Goal: Task Accomplishment & Management: Manage account settings

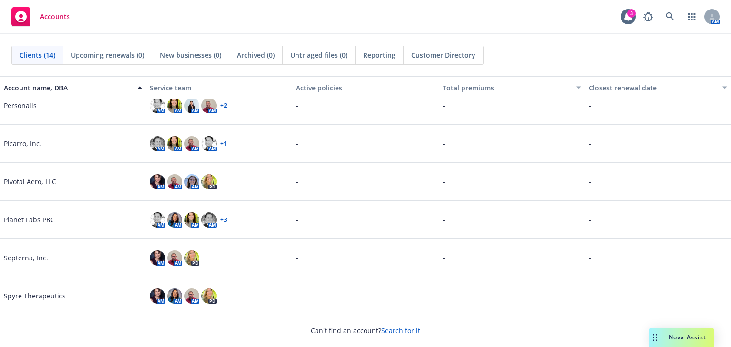
scroll to position [318, 0]
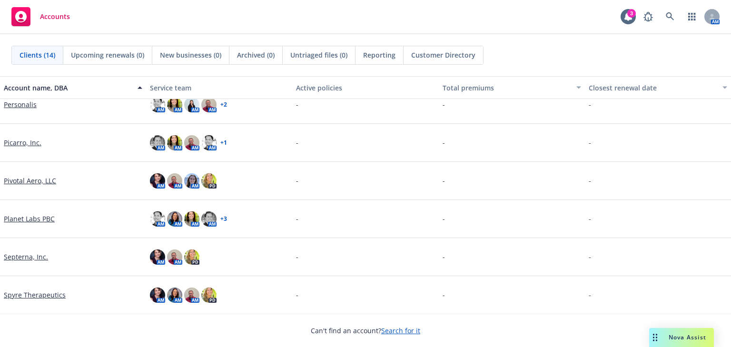
click at [20, 254] on link "Septerna, Inc." at bounding box center [26, 257] width 44 height 10
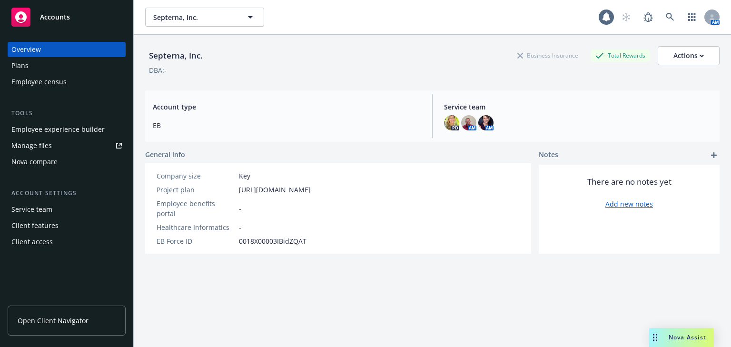
click at [28, 142] on div "Manage files" at bounding box center [31, 145] width 40 height 15
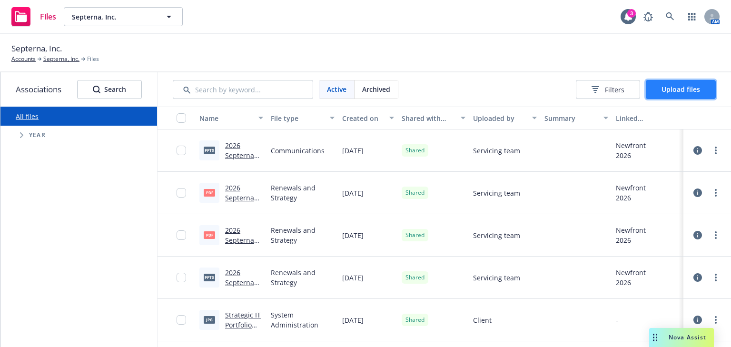
click at [677, 95] on button "Upload files" at bounding box center [681, 89] width 70 height 19
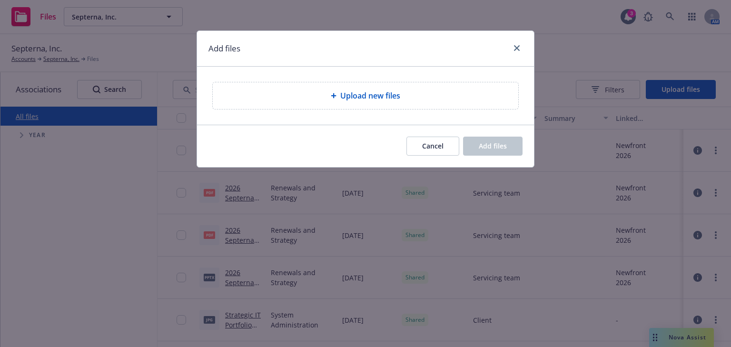
click at [370, 97] on span "Upload new files" at bounding box center [370, 95] width 60 height 11
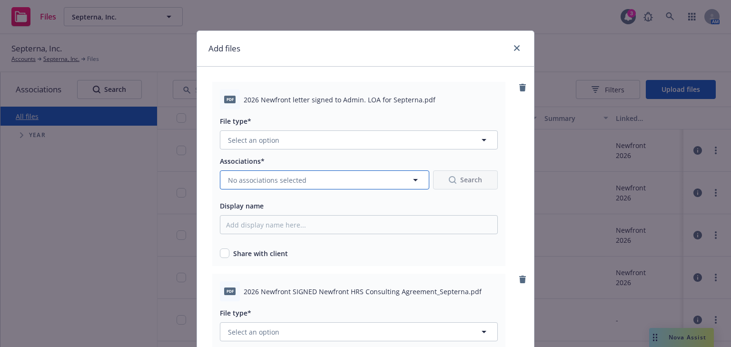
click at [298, 184] on span "No associations selected" at bounding box center [267, 180] width 79 height 10
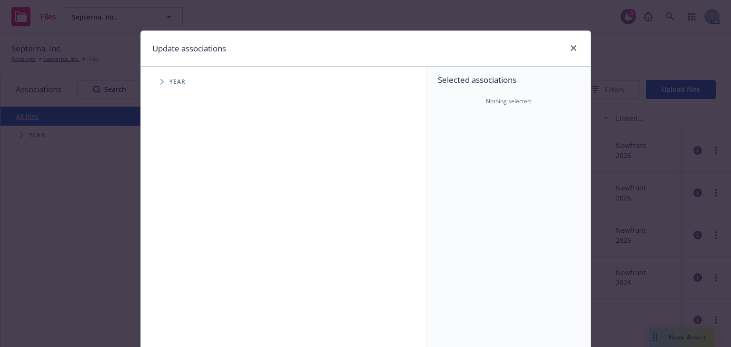
click at [156, 84] on span "Tree Example" at bounding box center [161, 81] width 15 height 15
click at [183, 213] on input "Tree Example" at bounding box center [186, 212] width 10 height 10
checkbox input "true"
click at [181, 230] on input "Tree Example" at bounding box center [186, 234] width 10 height 10
checkbox input "true"
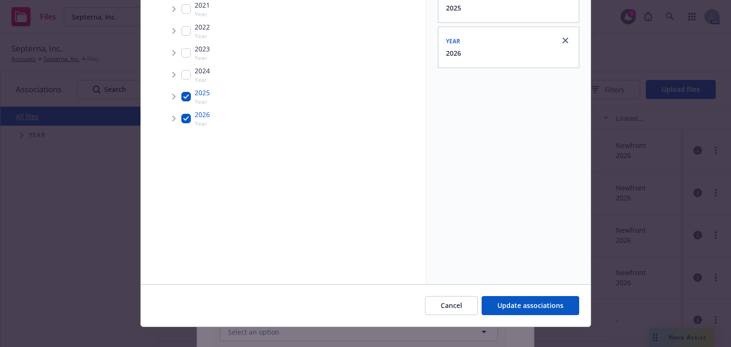
scroll to position [126, 0]
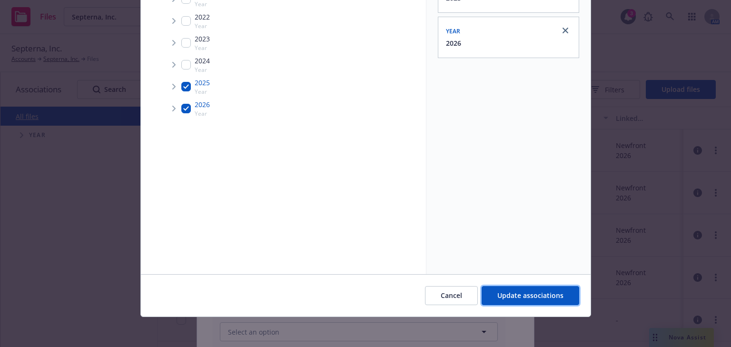
click at [518, 301] on button "Update associations" at bounding box center [531, 295] width 98 height 19
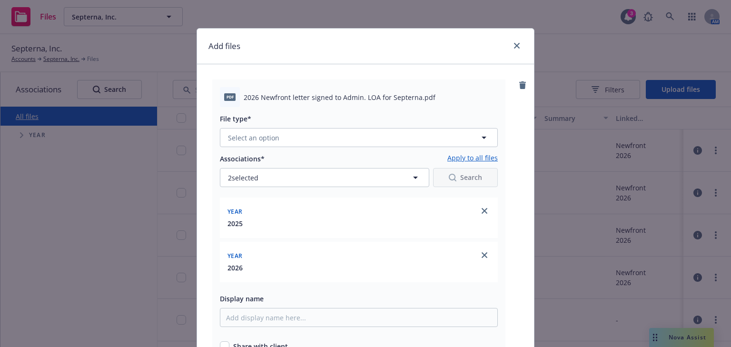
scroll to position [0, 0]
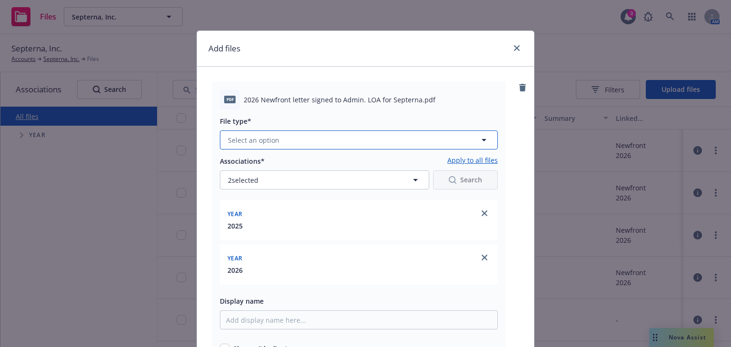
click at [285, 145] on button "Select an option" at bounding box center [359, 139] width 278 height 19
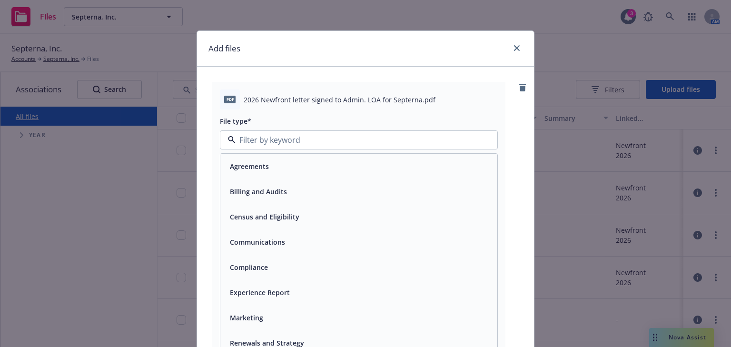
click at [285, 177] on div "Agreements" at bounding box center [358, 166] width 277 height 25
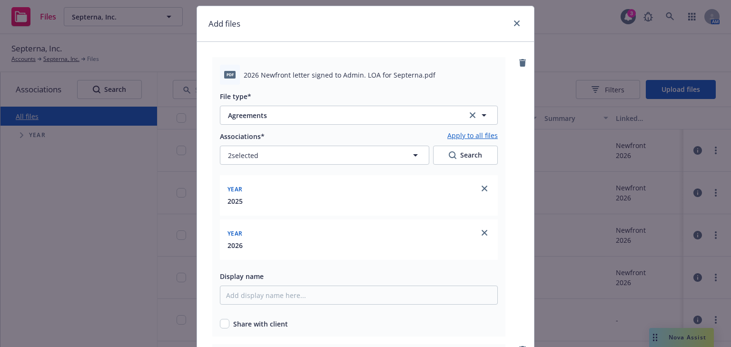
scroll to position [76, 0]
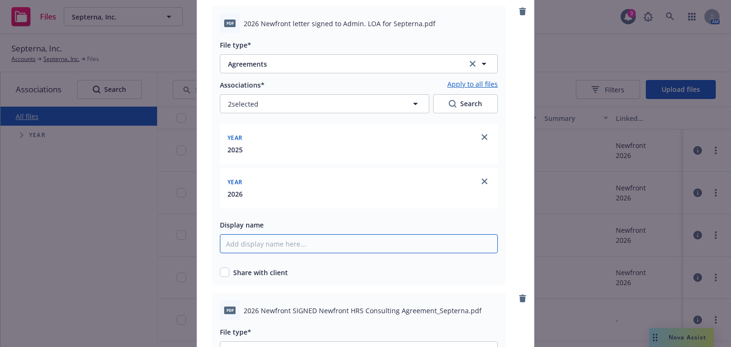
click at [249, 245] on input "Display name" at bounding box center [359, 243] width 278 height 19
click at [330, 244] on input "2026 NewFront Letter to Admin. LOA_Septerna" at bounding box center [359, 243] width 278 height 19
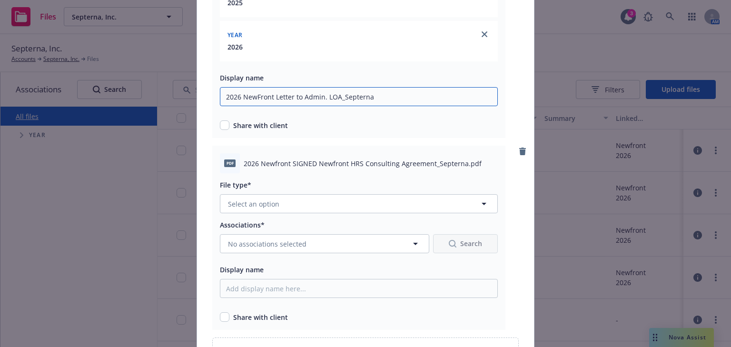
scroll to position [228, 0]
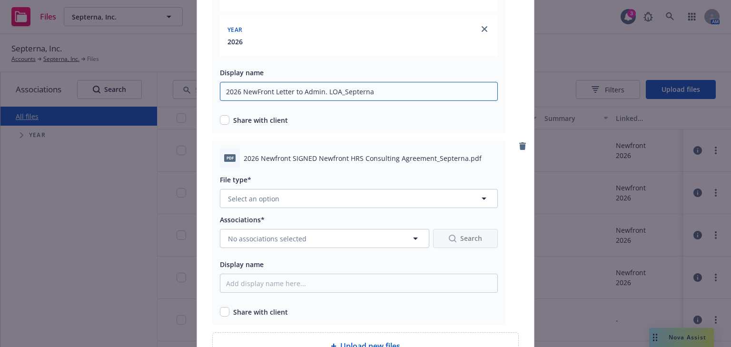
type input "2026 NewFront Letter to Admin. LOA_Septerna"
click at [220, 121] on input "checkbox" at bounding box center [225, 120] width 10 height 10
checkbox input "true"
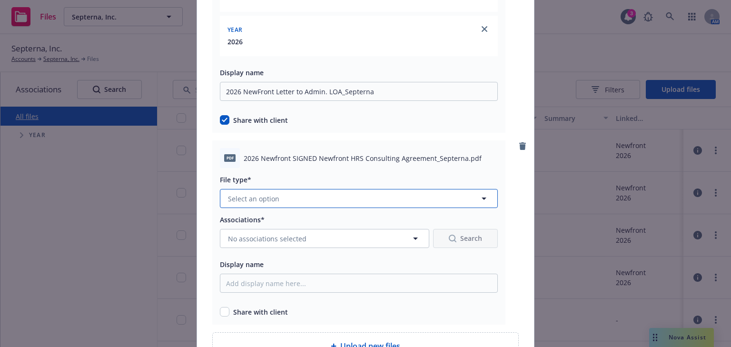
click at [247, 197] on span "Select an option" at bounding box center [253, 199] width 51 height 10
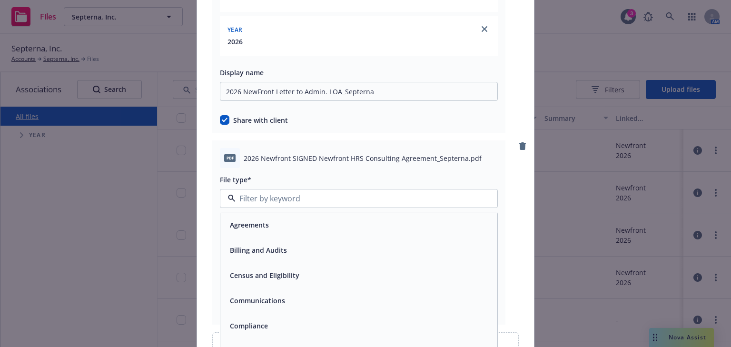
click at [254, 226] on span "Agreements" at bounding box center [249, 225] width 39 height 10
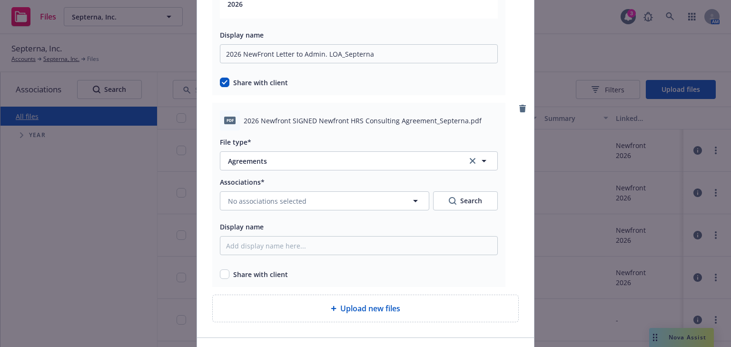
scroll to position [266, 0]
click at [275, 201] on span "No associations selected" at bounding box center [267, 201] width 79 height 10
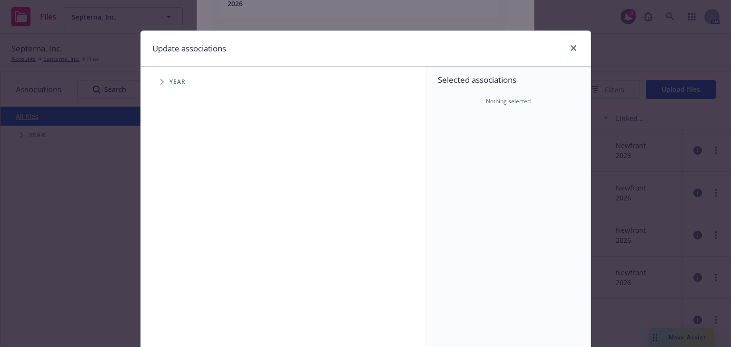
click at [160, 84] on icon "Tree Example" at bounding box center [162, 82] width 4 height 6
click at [182, 211] on input "Tree Example" at bounding box center [186, 212] width 10 height 10
checkbox input "true"
click at [181, 235] on input "Tree Example" at bounding box center [186, 234] width 10 height 10
checkbox input "true"
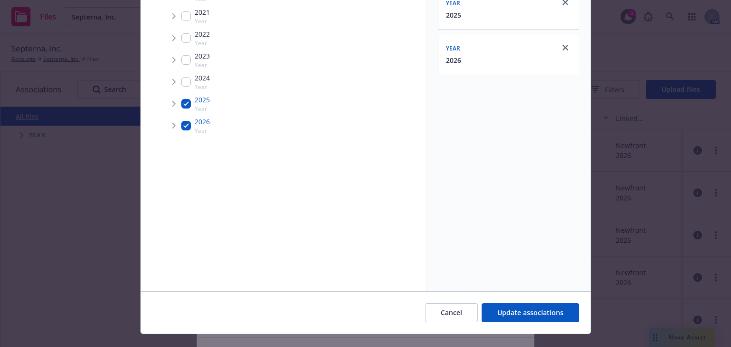
scroll to position [126, 0]
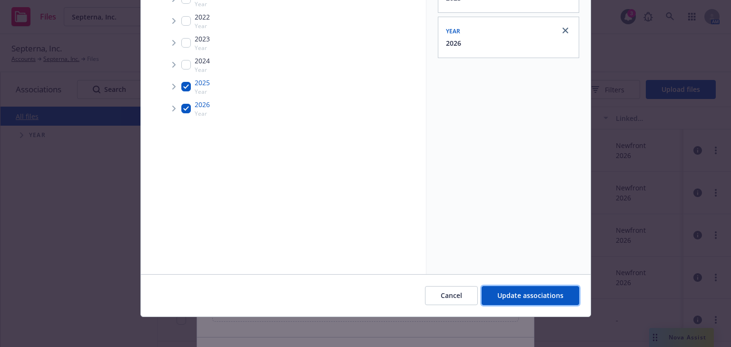
drag, startPoint x: 510, startPoint y: 296, endPoint x: 503, endPoint y: 283, distance: 14.9
click at [511, 296] on span "Update associations" at bounding box center [530, 295] width 66 height 9
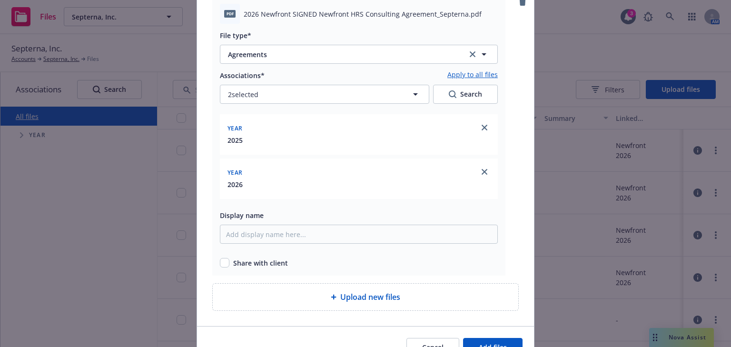
scroll to position [381, 0]
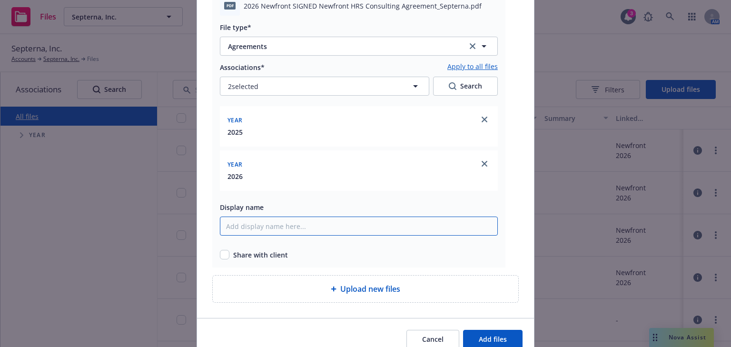
click at [278, 227] on input "Display name" at bounding box center [359, 226] width 278 height 19
type input "2026 Newfront HRS Consulting Agreement_Septerna"
click at [225, 256] on input "checkbox" at bounding box center [225, 255] width 10 height 10
checkbox input "true"
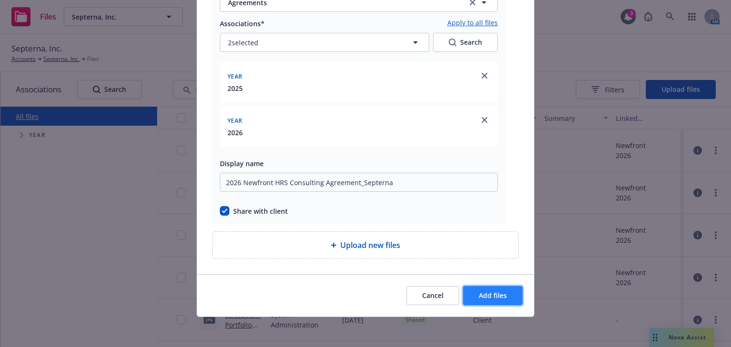
click at [481, 291] on span "Add files" at bounding box center [493, 295] width 28 height 9
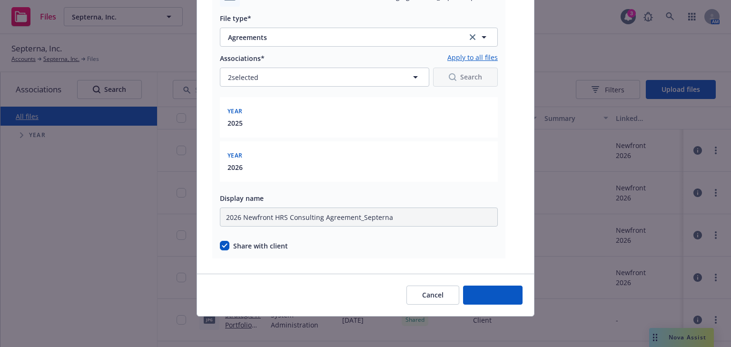
scroll to position [390, 0]
